Goal: Transaction & Acquisition: Purchase product/service

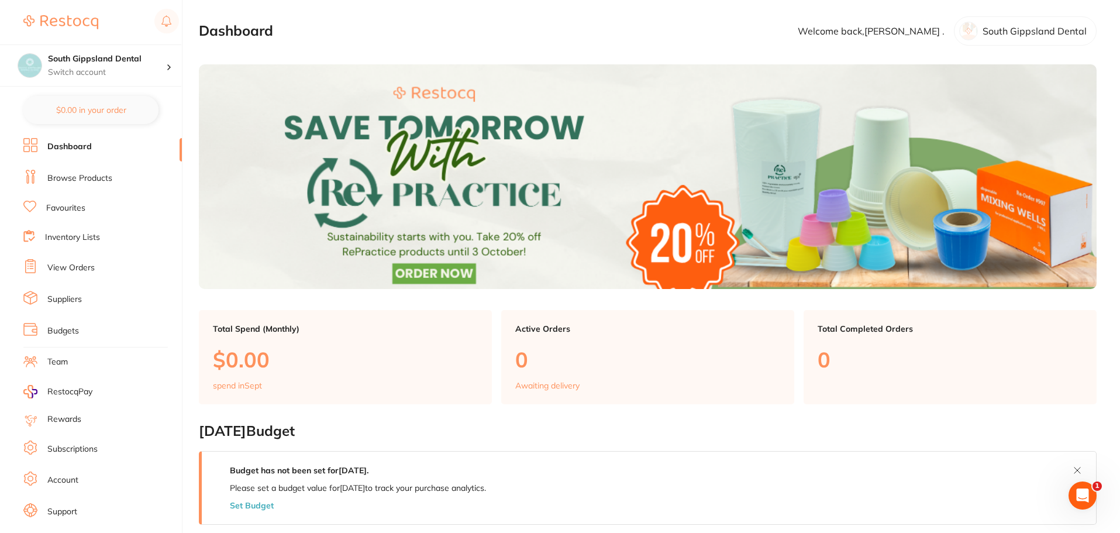
click at [88, 177] on link "Browse Products" at bounding box center [79, 178] width 65 height 12
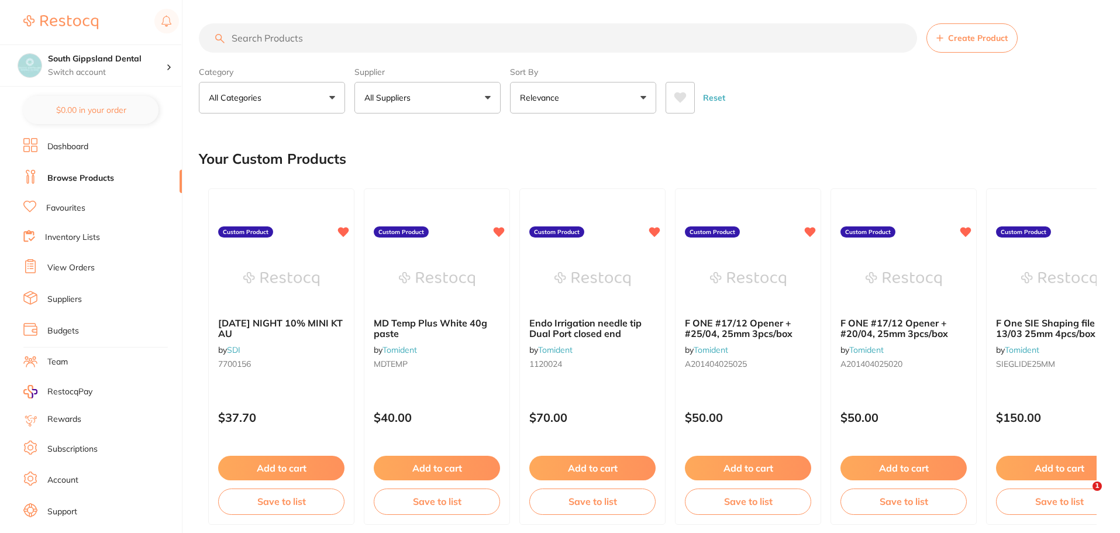
click at [305, 42] on input "search" at bounding box center [558, 37] width 718 height 29
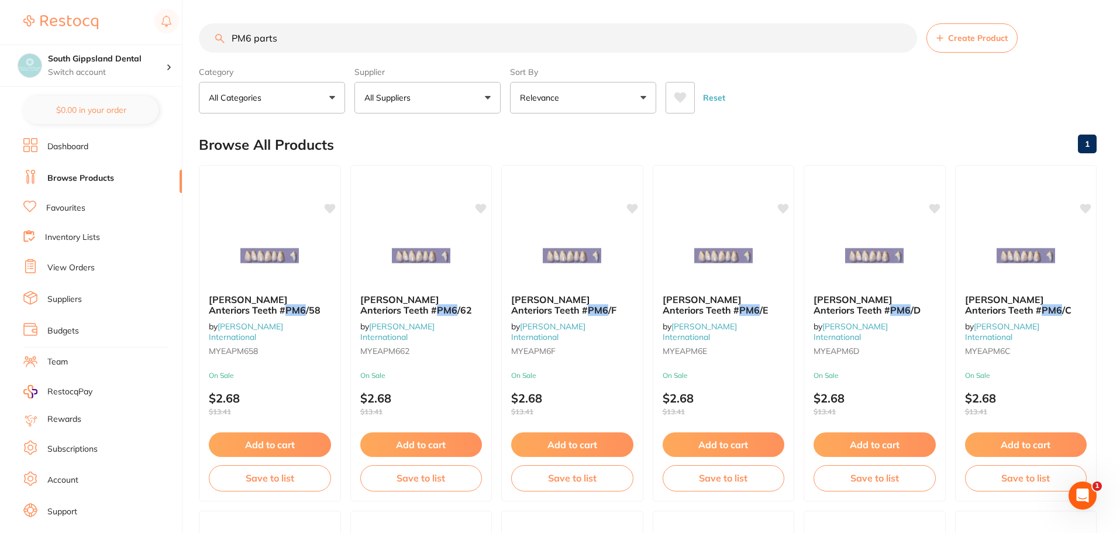
type input "PM6 parts"
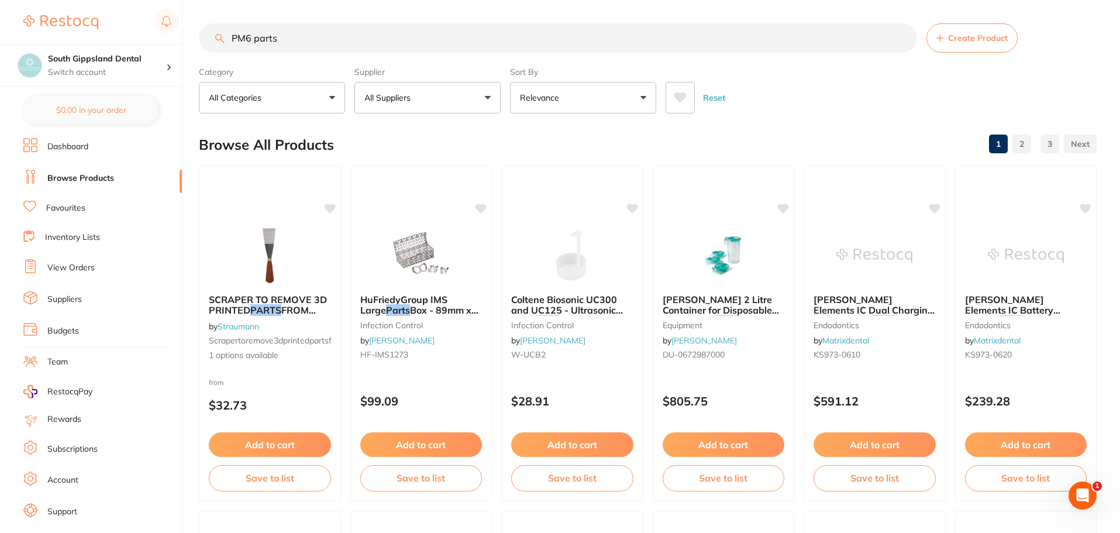
drag, startPoint x: 297, startPoint y: 29, endPoint x: 87, endPoint y: 13, distance: 211.0
click at [172, 39] on div "$70.60 South Gippsland Dental Switch account South Gippsland Dental Rapid Respo…" at bounding box center [560, 266] width 1120 height 533
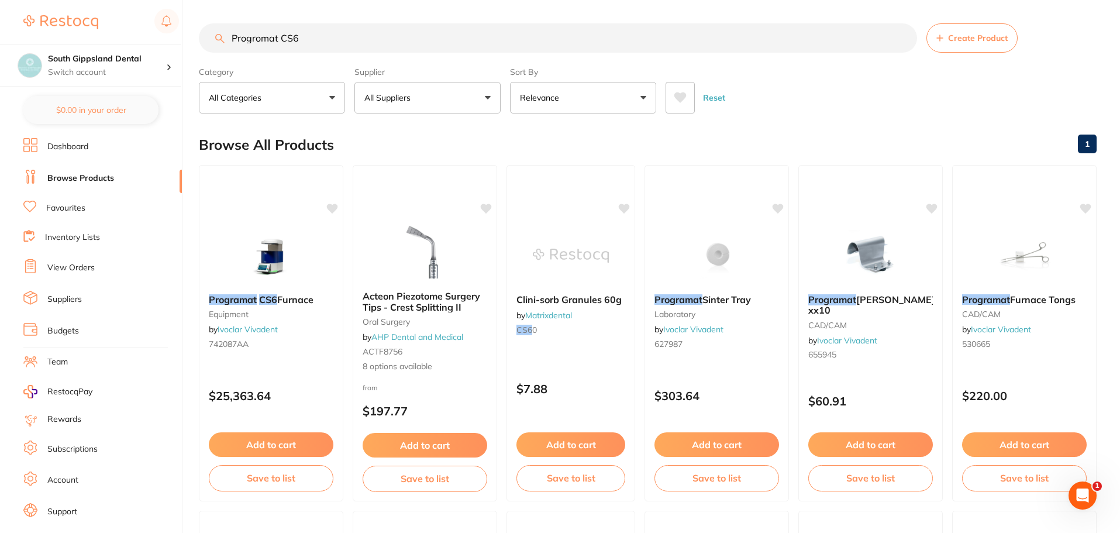
click at [364, 40] on input "Progromat CS6" at bounding box center [558, 37] width 718 height 29
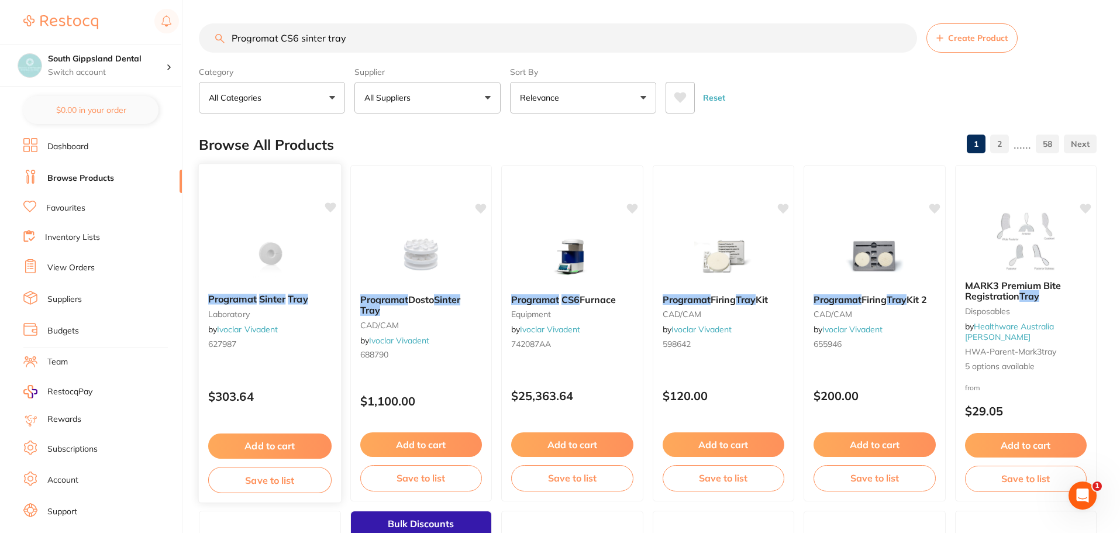
click at [215, 299] on em "Programat" at bounding box center [232, 299] width 49 height 12
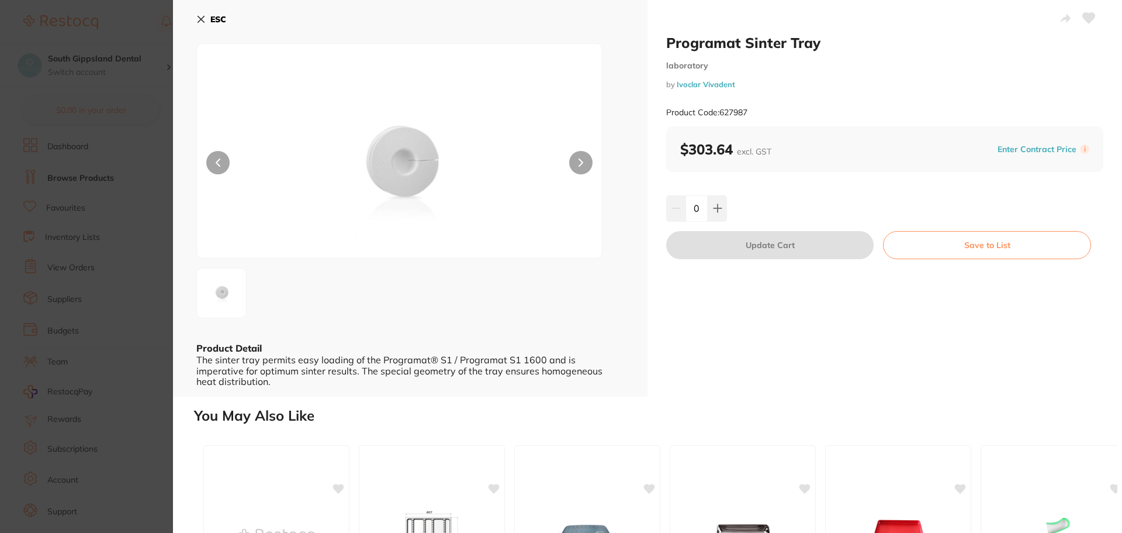
click at [576, 163] on button at bounding box center [580, 162] width 23 height 23
click at [200, 13] on button "ESC" at bounding box center [211, 19] width 30 height 20
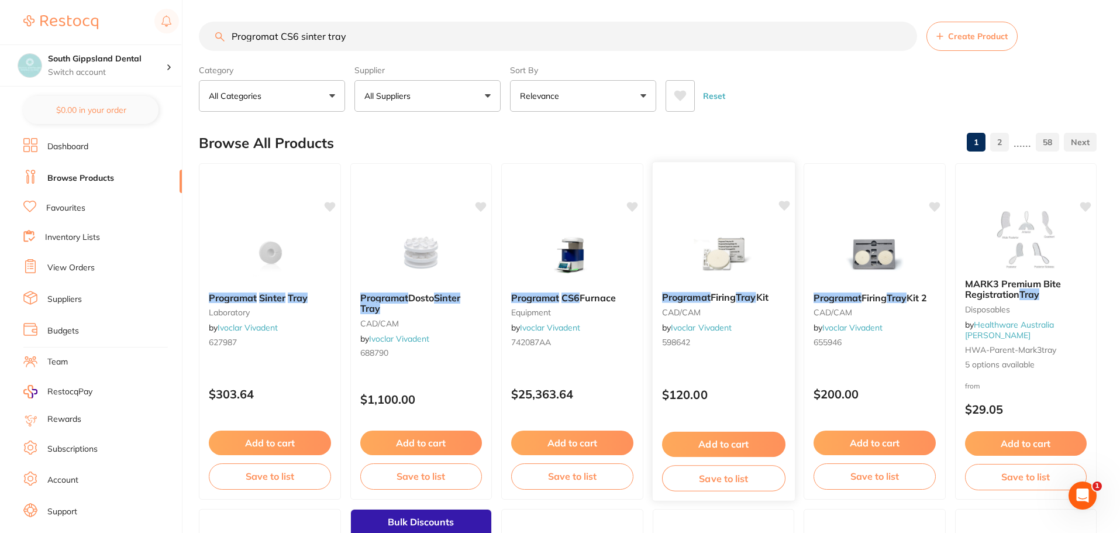
click at [714, 300] on span "Firing" at bounding box center [722, 297] width 25 height 12
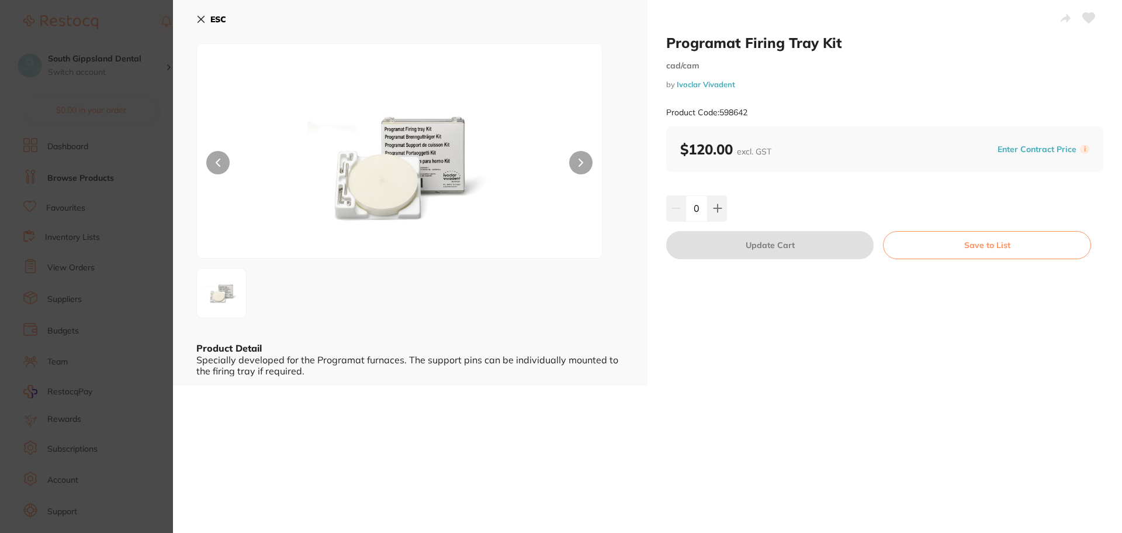
click at [579, 162] on icon at bounding box center [581, 162] width 5 height 8
click at [198, 19] on icon at bounding box center [200, 19] width 9 height 9
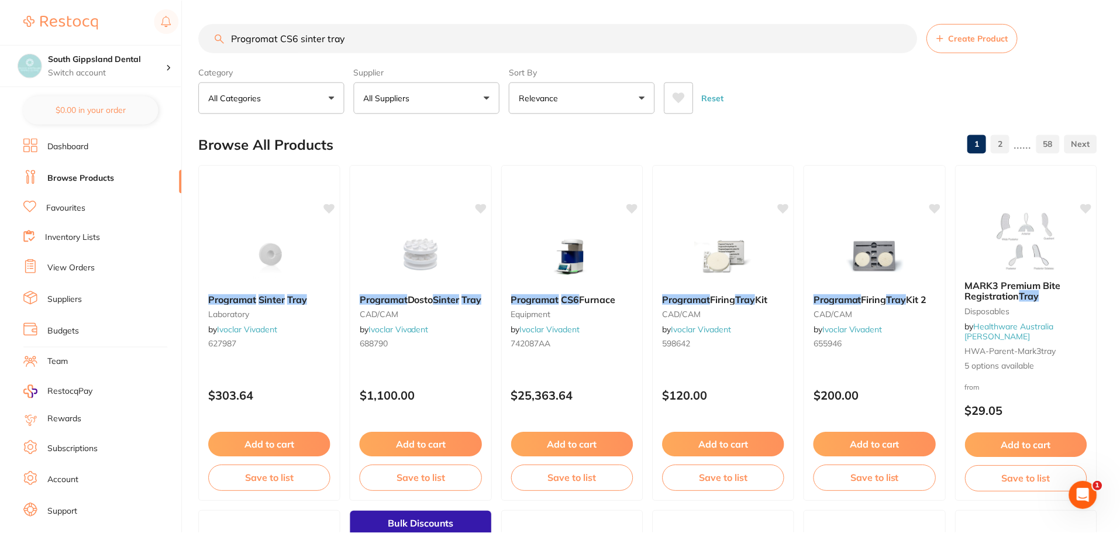
scroll to position [2, 0]
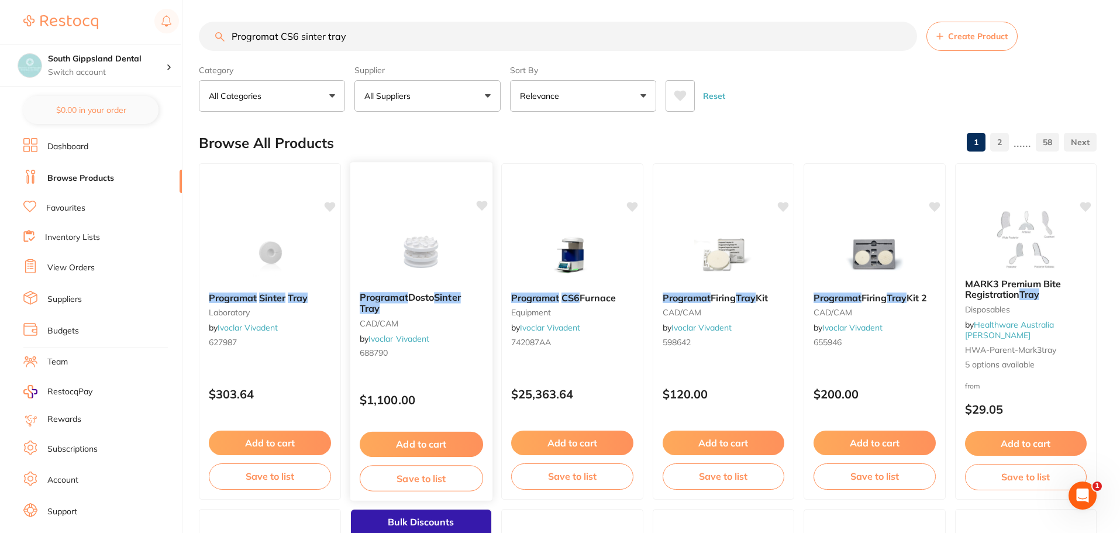
click at [383, 288] on div "Programat Dosto Sinter Tray CAD/CAM by Ivoclar Vivadent 688790" at bounding box center [421, 326] width 142 height 89
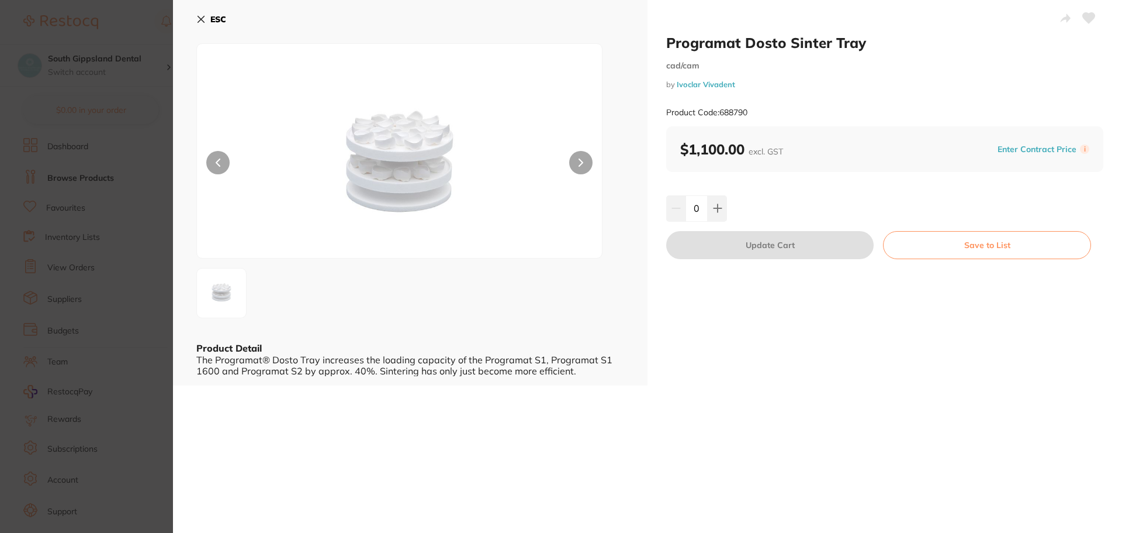
click at [576, 157] on button at bounding box center [580, 162] width 23 height 23
click at [199, 18] on icon at bounding box center [200, 19] width 9 height 9
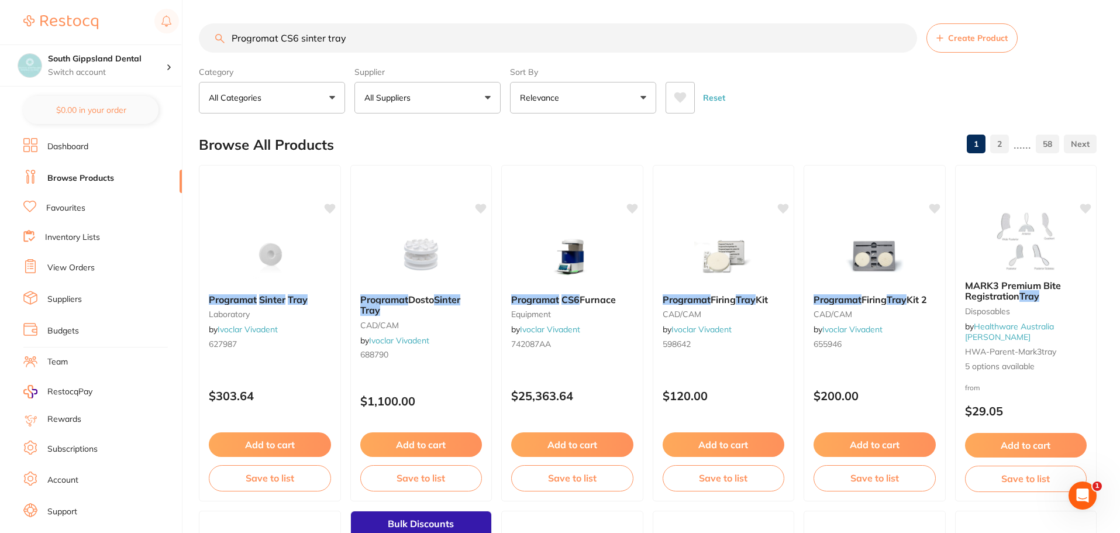
click at [264, 300] on em "Sinter" at bounding box center [272, 299] width 26 height 12
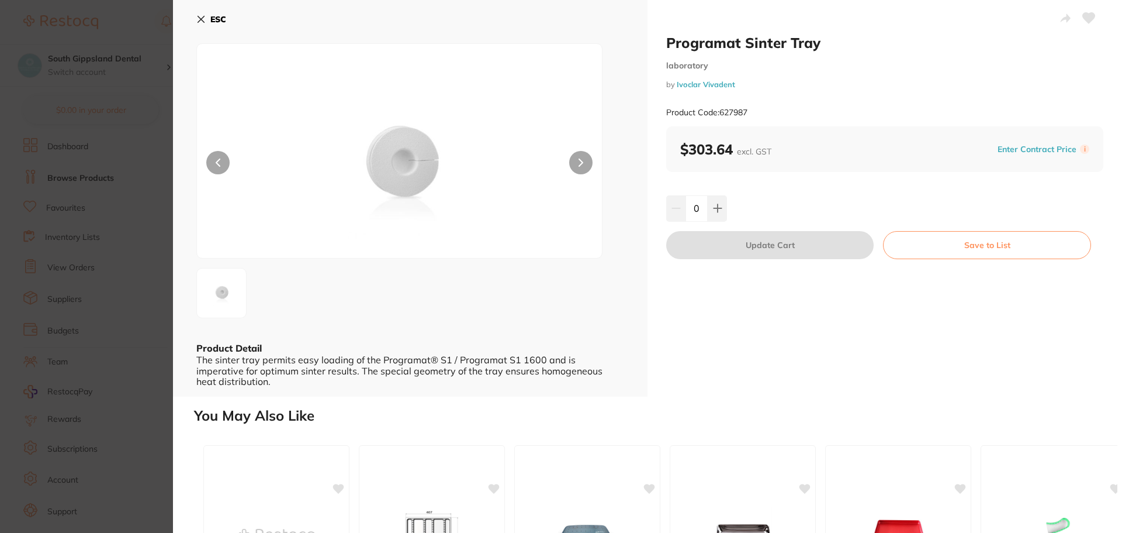
click at [198, 16] on icon at bounding box center [201, 19] width 6 height 6
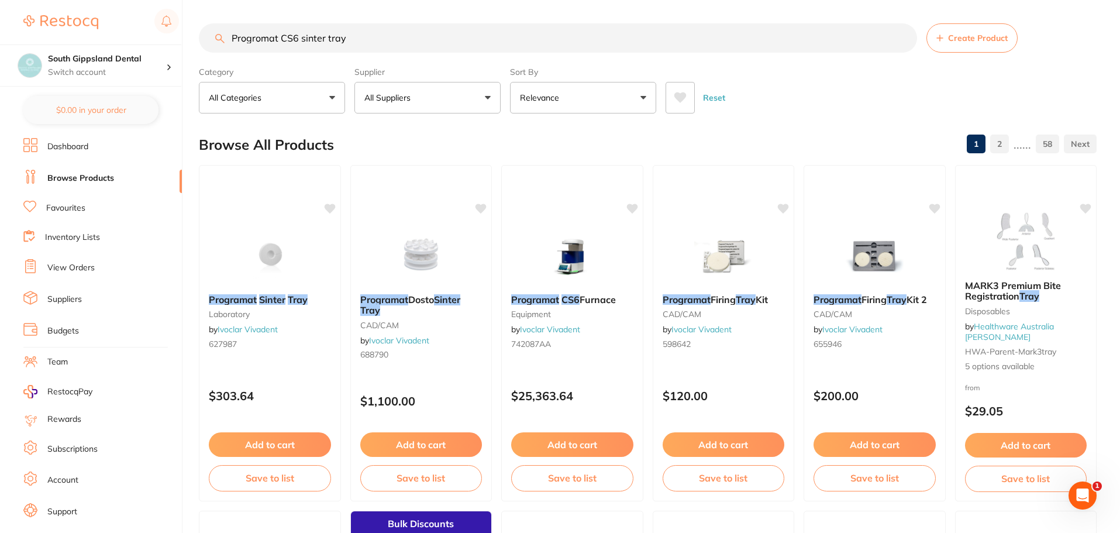
drag, startPoint x: 281, startPoint y: 37, endPoint x: 185, endPoint y: 32, distance: 96.0
click at [185, 32] on div "$70.60 South Gippsland Dental Switch account South Gippsland Dental Rapid Respo…" at bounding box center [560, 266] width 1120 height 533
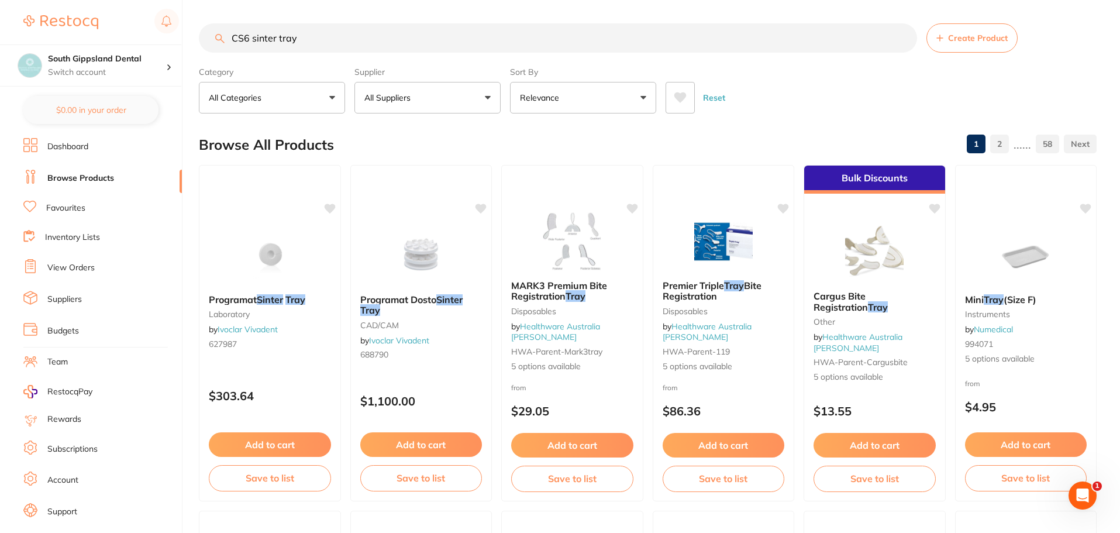
type input "CS6 sinter tray"
drag, startPoint x: 328, startPoint y: 43, endPoint x: 78, endPoint y: 8, distance: 252.6
click at [78, 8] on div "$70.60 South Gippsland Dental Switch account South Gippsland Dental Rapid Respo…" at bounding box center [560, 266] width 1120 height 533
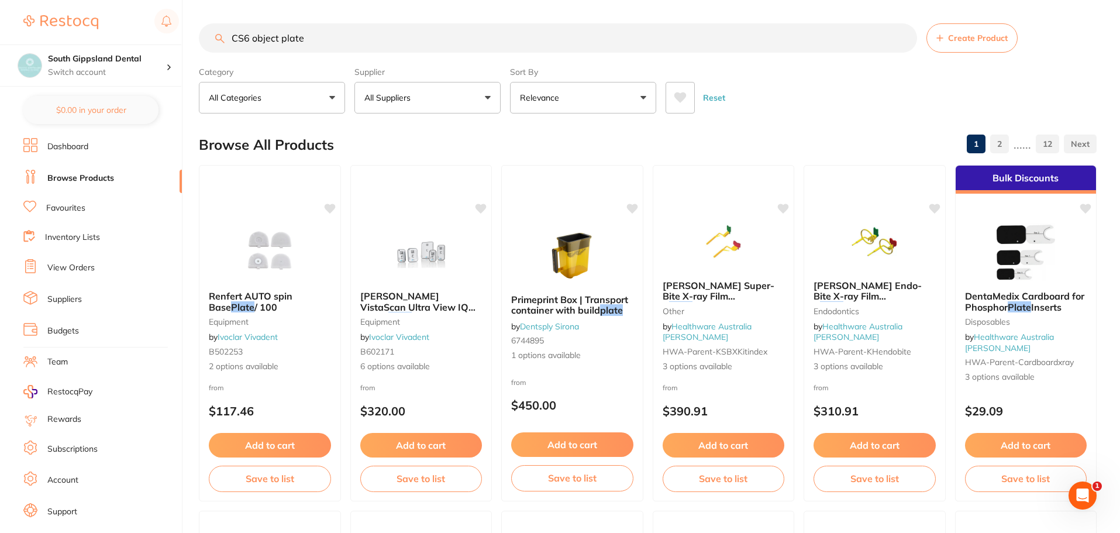
click at [383, 51] on input "CS6 object plate" at bounding box center [558, 37] width 718 height 29
drag, startPoint x: 323, startPoint y: 37, endPoint x: 253, endPoint y: 39, distance: 70.8
click at [253, 39] on input "CS6 object plate" at bounding box center [558, 37] width 718 height 29
type input "CS6 sinter tray"
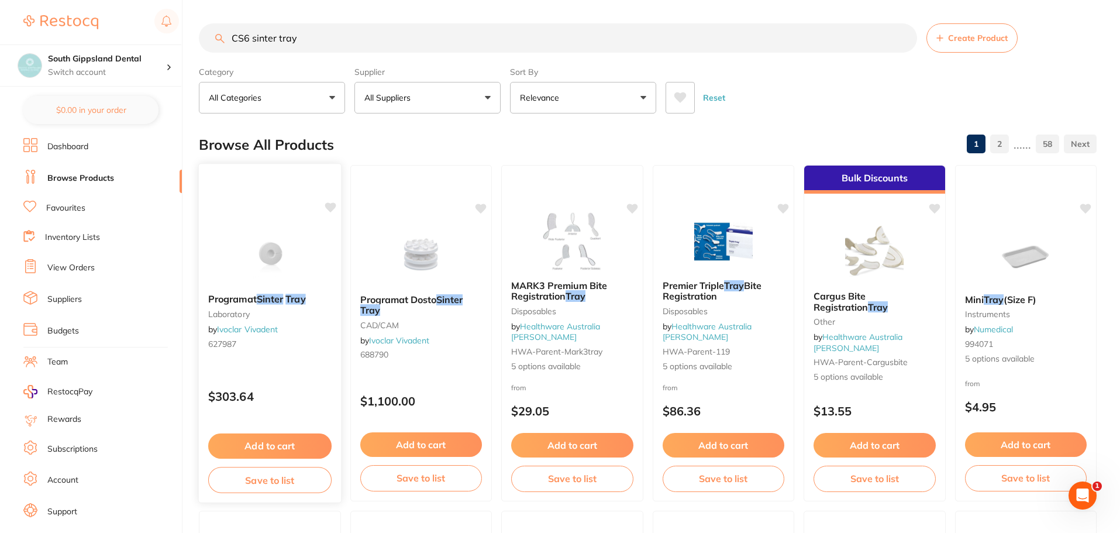
click at [265, 296] on em "Sinter" at bounding box center [270, 299] width 26 height 12
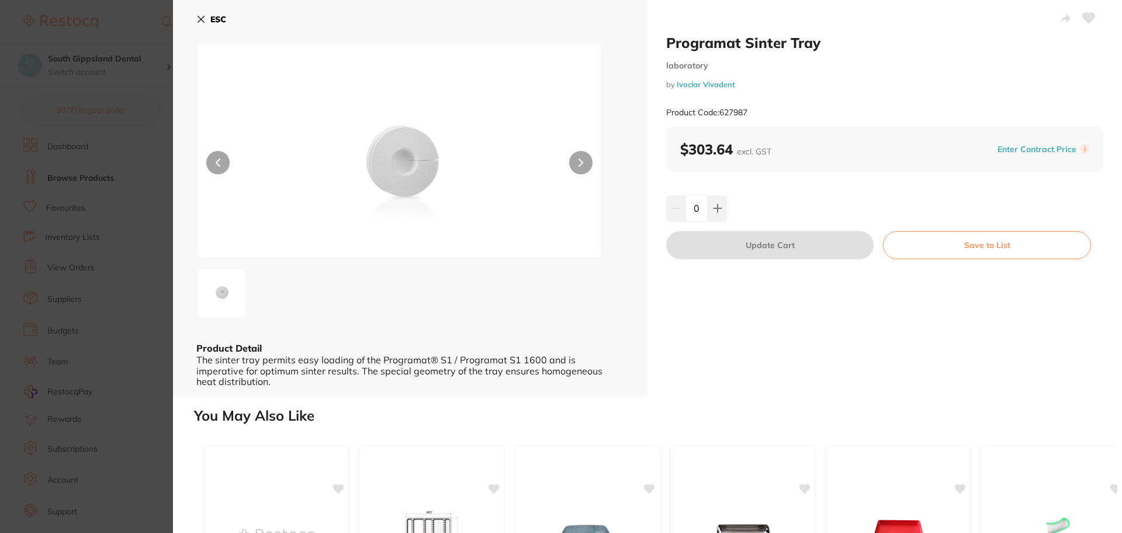
click at [202, 20] on icon at bounding box center [201, 19] width 6 height 6
